Goal: Task Accomplishment & Management: Complete application form

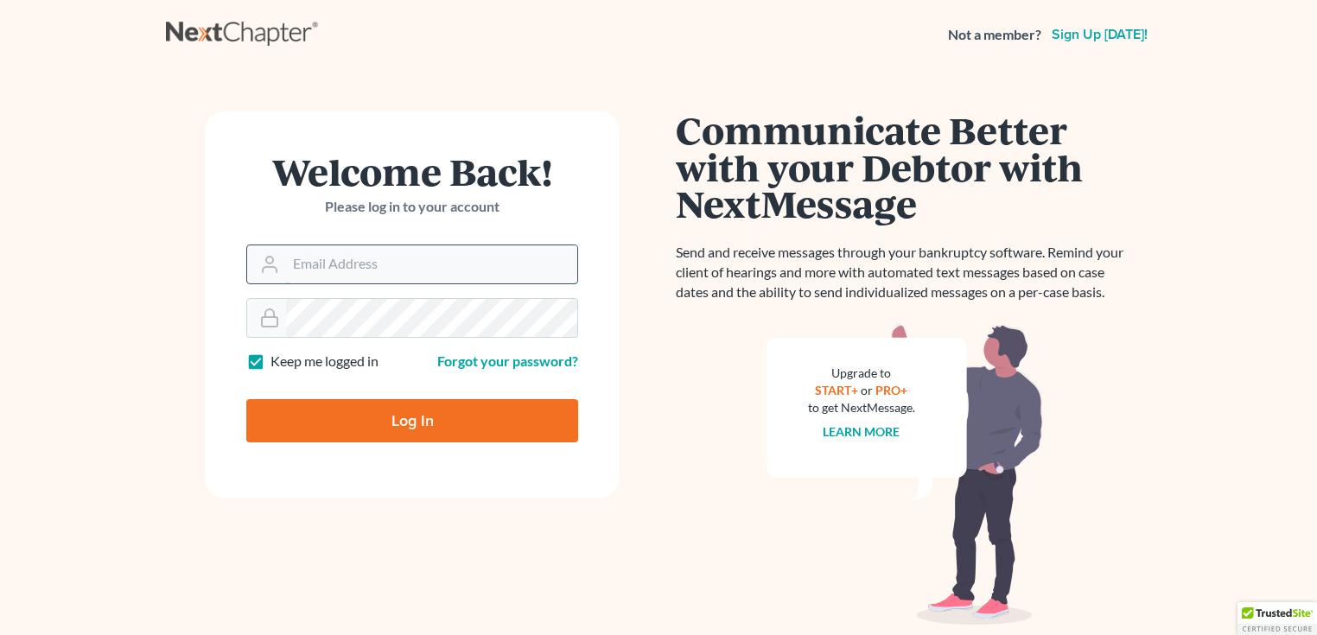
click at [366, 274] on input "Email Address" at bounding box center [431, 264] width 291 height 38
type input "swarner@swarnerlaw.com"
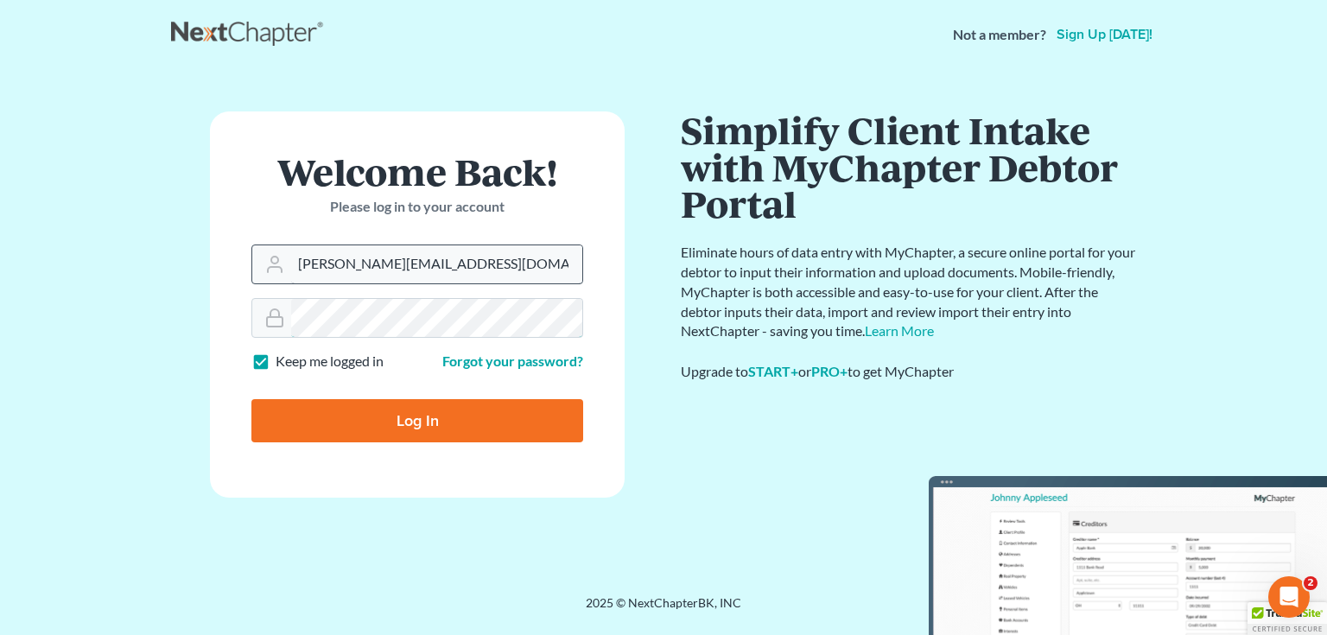
click at [251, 399] on input "Log In" at bounding box center [417, 420] width 332 height 43
type input "Thinking..."
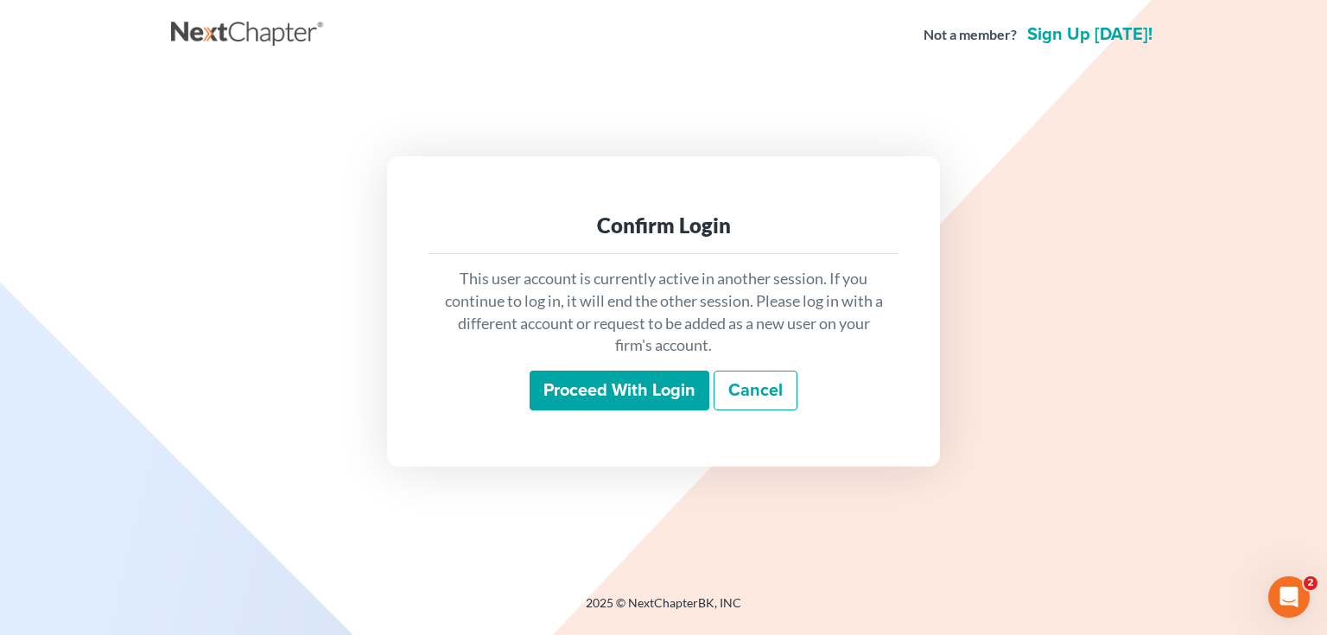
click at [629, 386] on input "Proceed with login" at bounding box center [620, 391] width 180 height 40
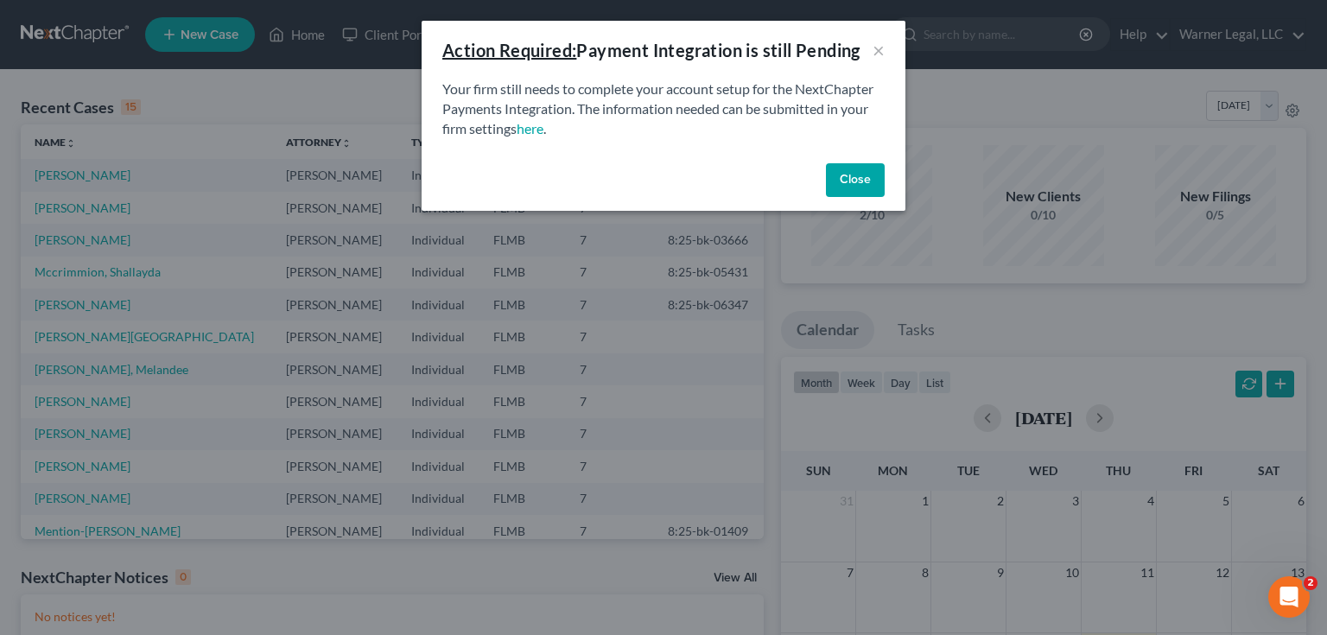
click at [864, 182] on button "Close" at bounding box center [855, 180] width 59 height 35
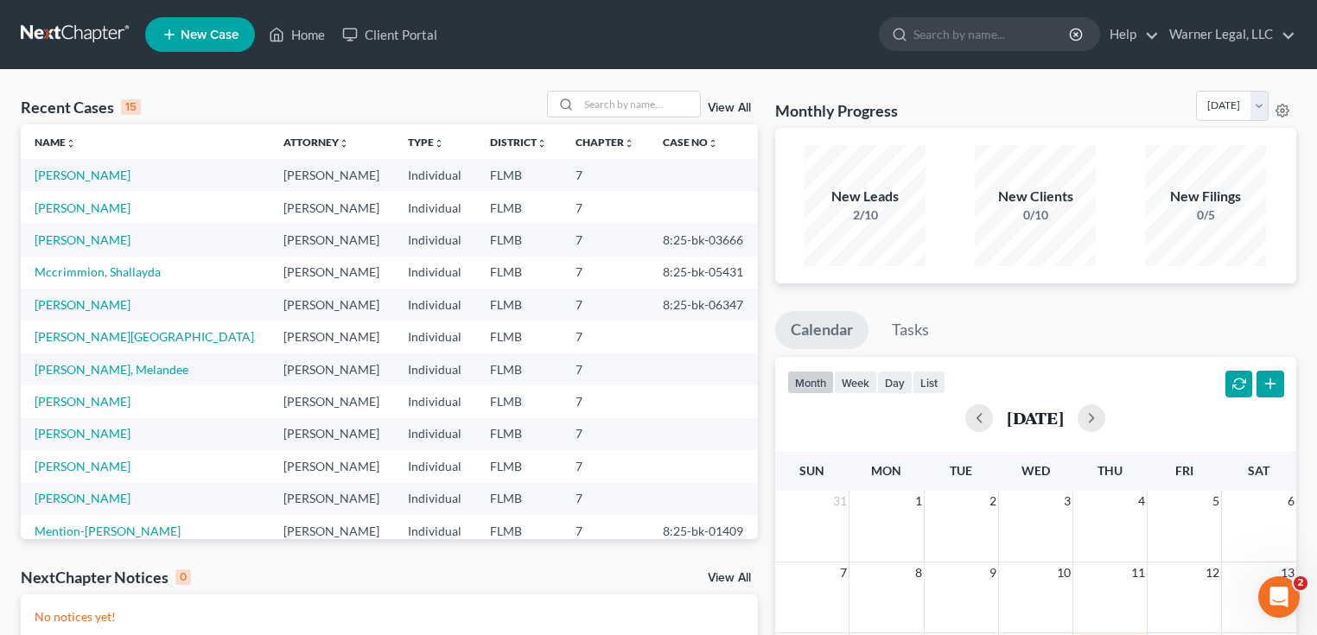
click at [190, 38] on span "New Case" at bounding box center [210, 35] width 58 height 13
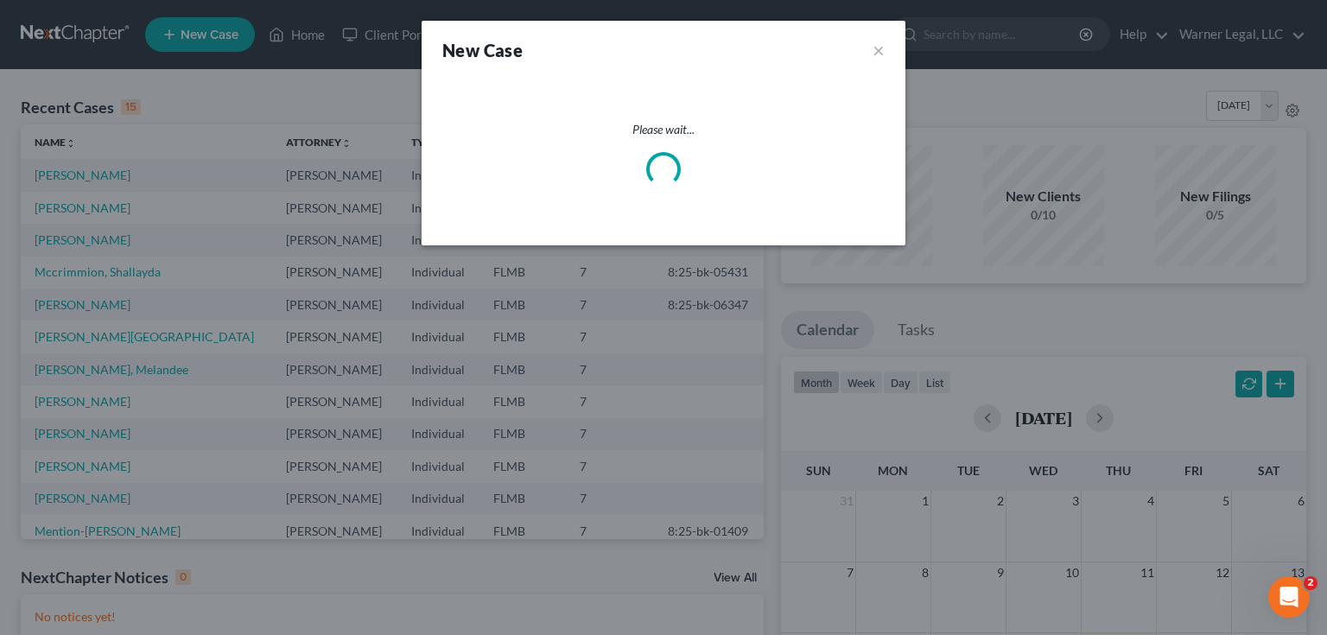
select select "15"
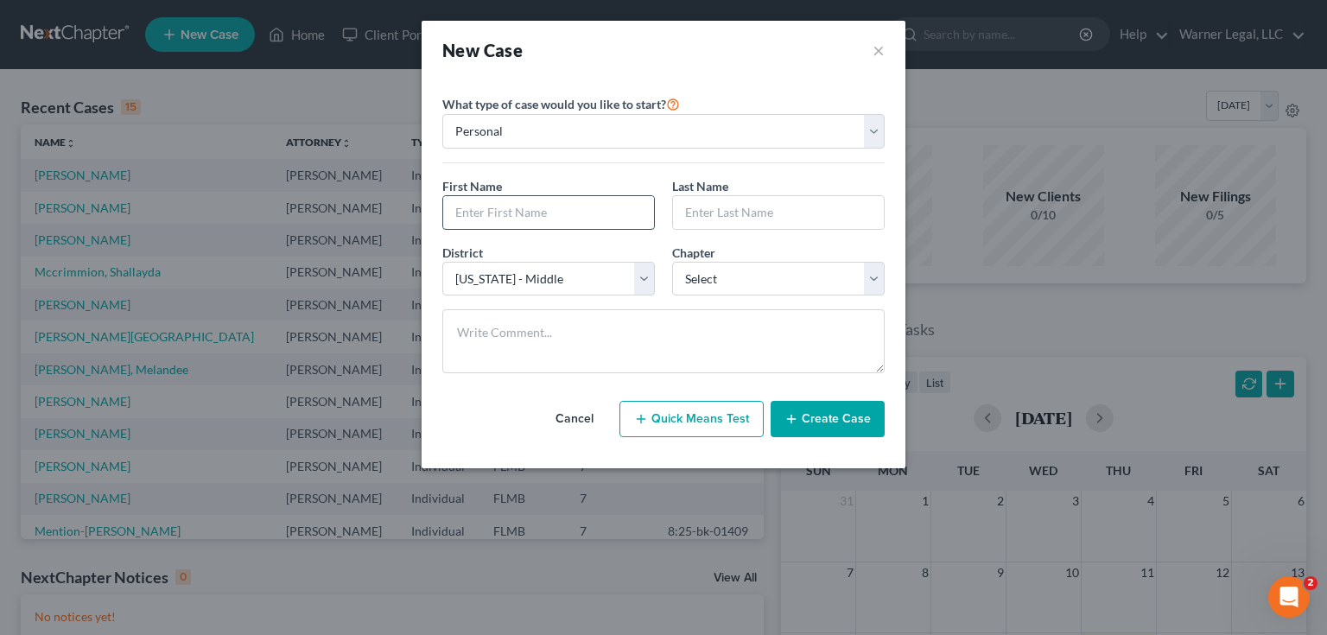
click at [560, 203] on input "text" at bounding box center [548, 212] width 211 height 33
click at [553, 221] on input "text" at bounding box center [548, 212] width 211 height 33
type input "Mashiah"
type input "Mitchell"
click at [729, 275] on select "Select 7 11 12 13" at bounding box center [778, 279] width 213 height 35
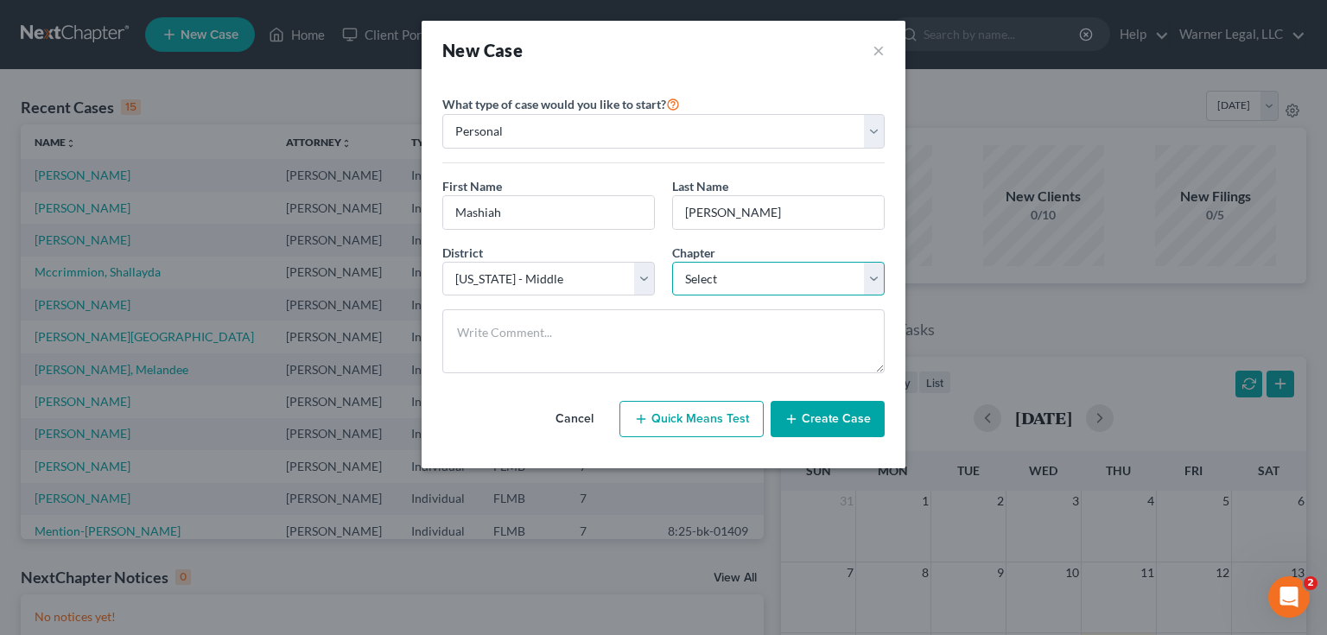
select select "0"
click at [672, 262] on select "Select 7 11 12 13" at bounding box center [778, 279] width 213 height 35
click at [818, 415] on button "Create Case" at bounding box center [828, 419] width 114 height 36
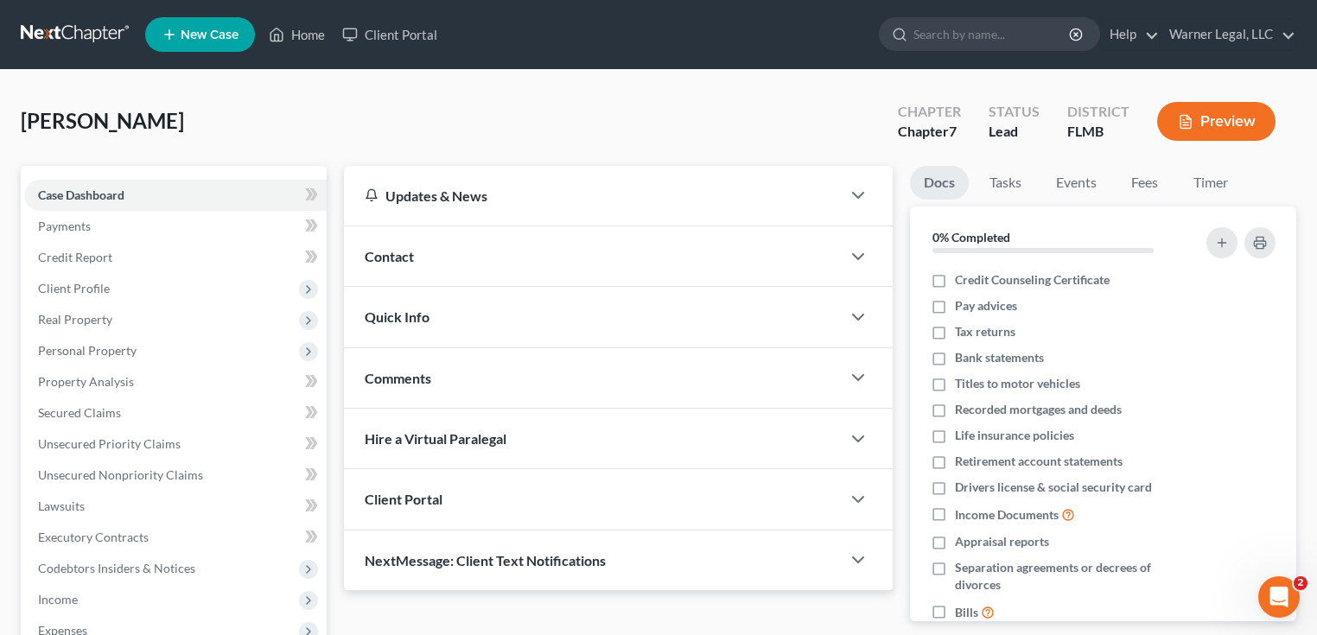
click at [681, 507] on div "Client Portal" at bounding box center [592, 499] width 497 height 60
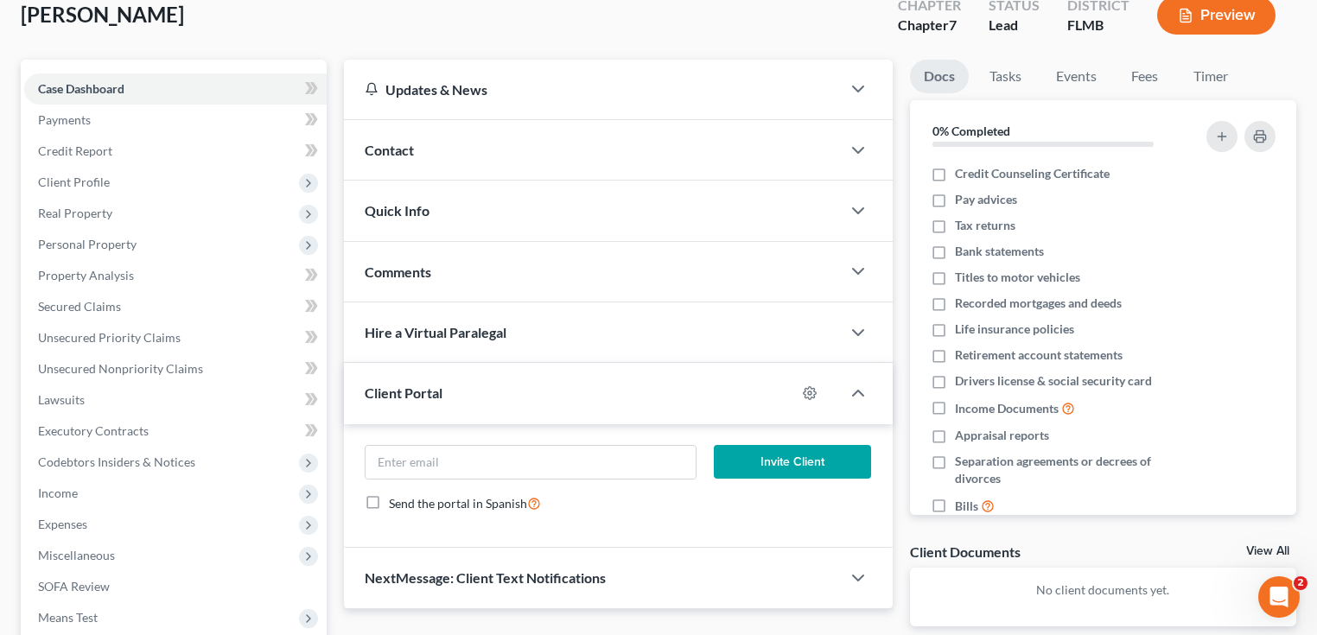
scroll to position [138, 0]
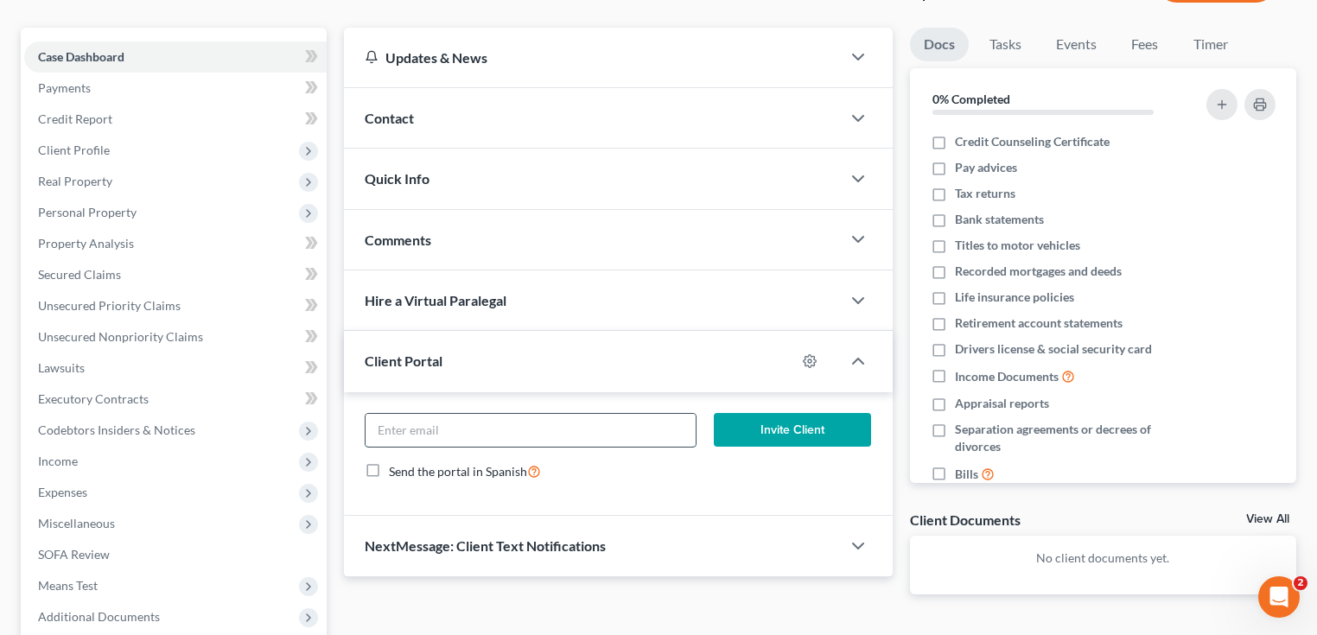
click at [593, 435] on input "email" at bounding box center [531, 430] width 330 height 33
type input "mashiahmitch1@gmail.com"
click at [731, 430] on button "Invite Client" at bounding box center [792, 430] width 157 height 35
